Goal: Navigation & Orientation: Find specific page/section

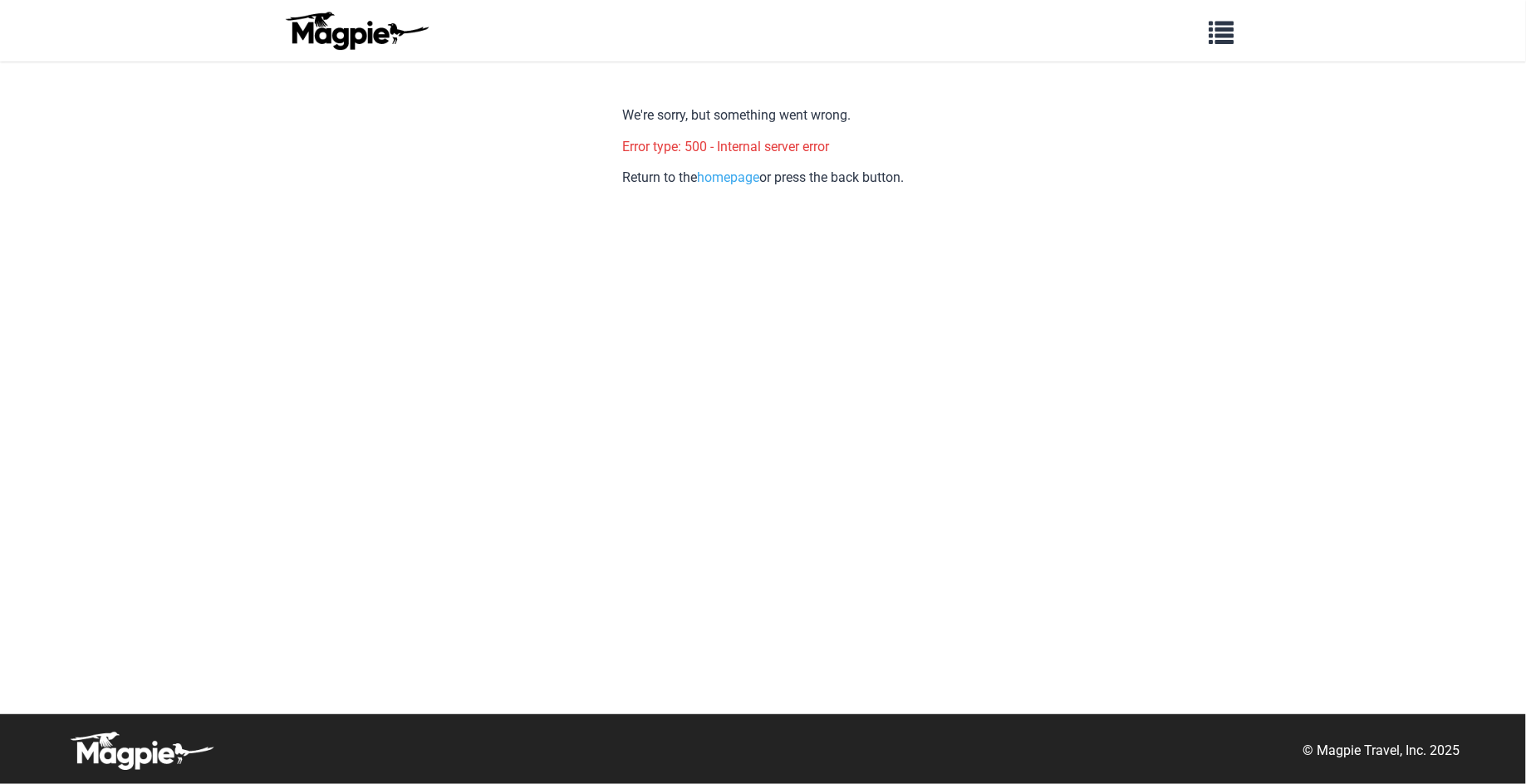
click at [718, 179] on link "homepage" at bounding box center [728, 177] width 63 height 16
click at [332, 29] on img at bounding box center [356, 30] width 150 height 40
click at [732, 179] on link "homepage" at bounding box center [728, 177] width 63 height 16
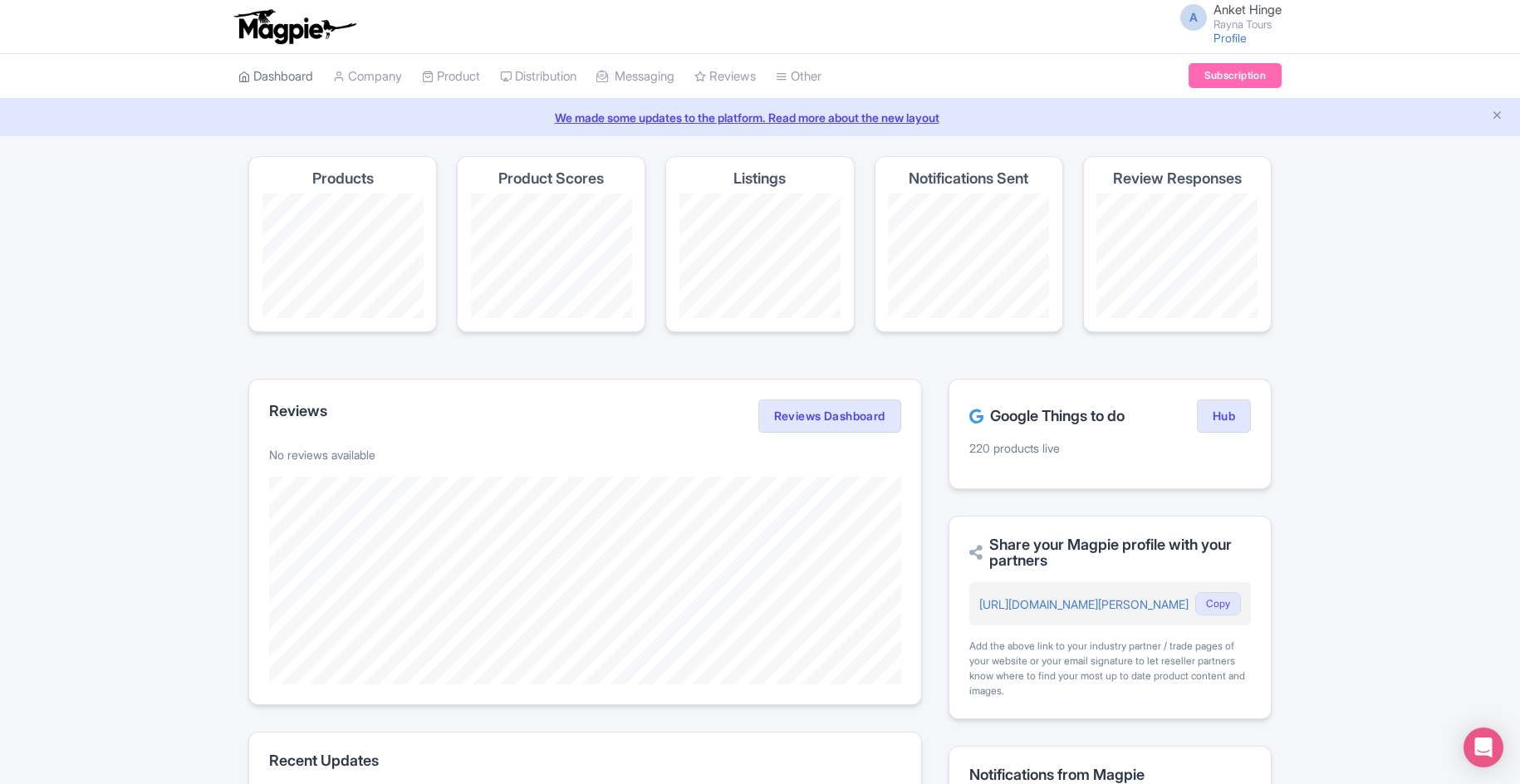
click at [270, 76] on link "Dashboard" at bounding box center [276, 76] width 75 height 46
